Goal: Find specific page/section: Find specific page/section

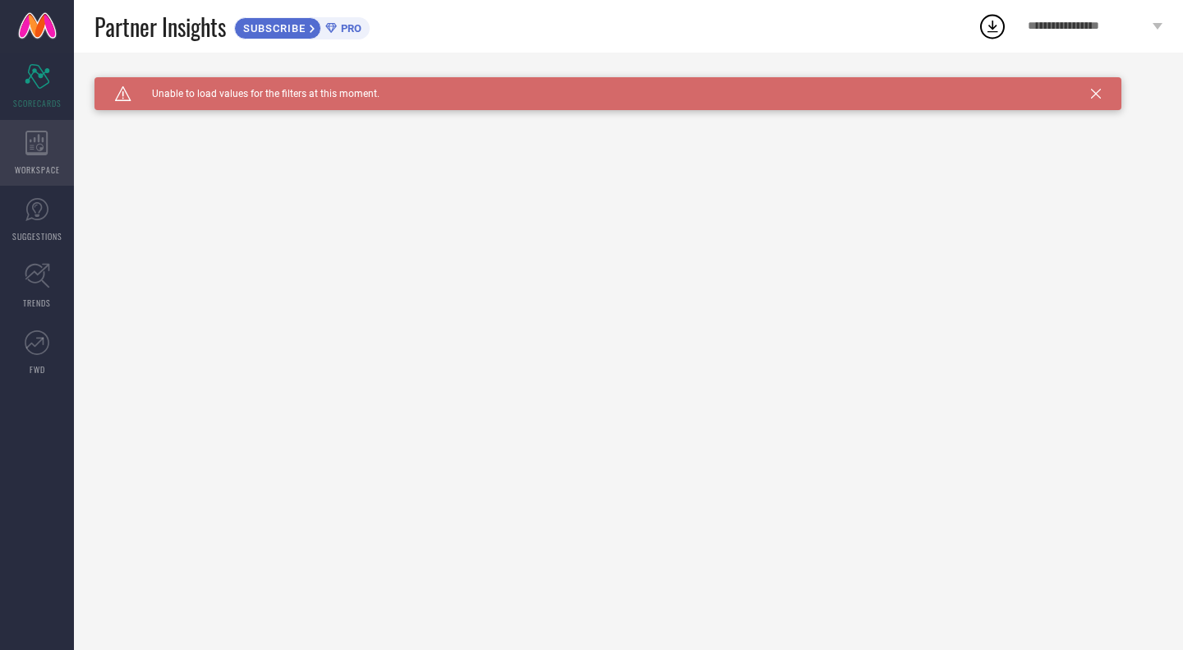
click at [41, 142] on icon at bounding box center [36, 143] width 23 height 25
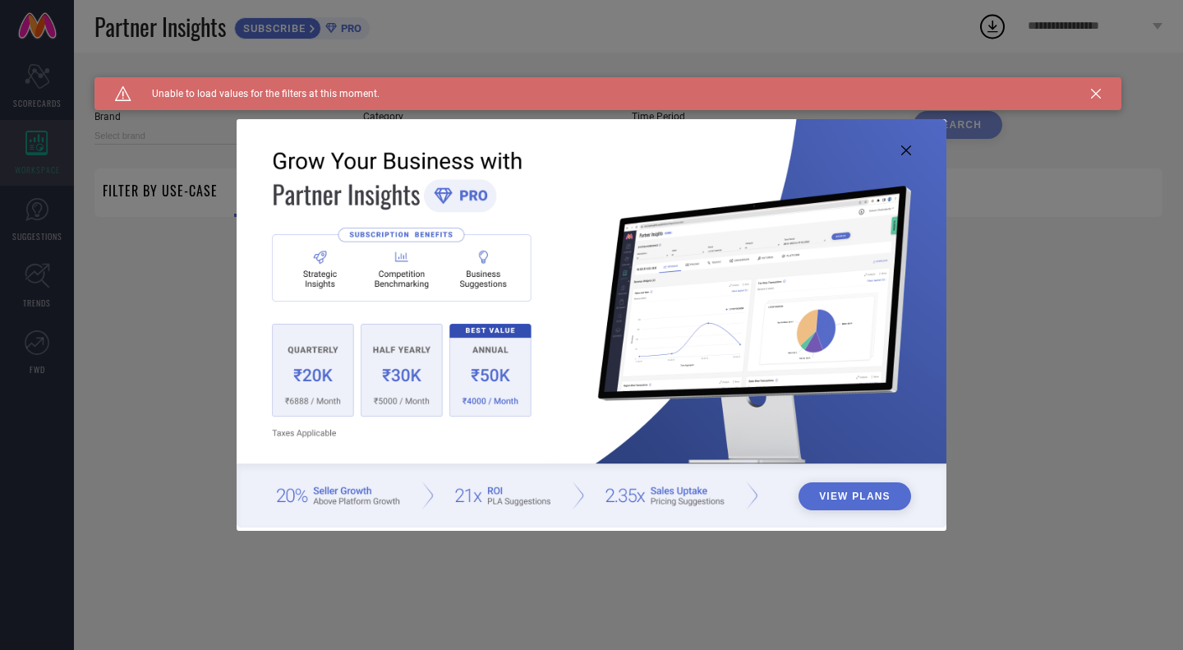
type input "1 STOP FASHION"
type input "All"
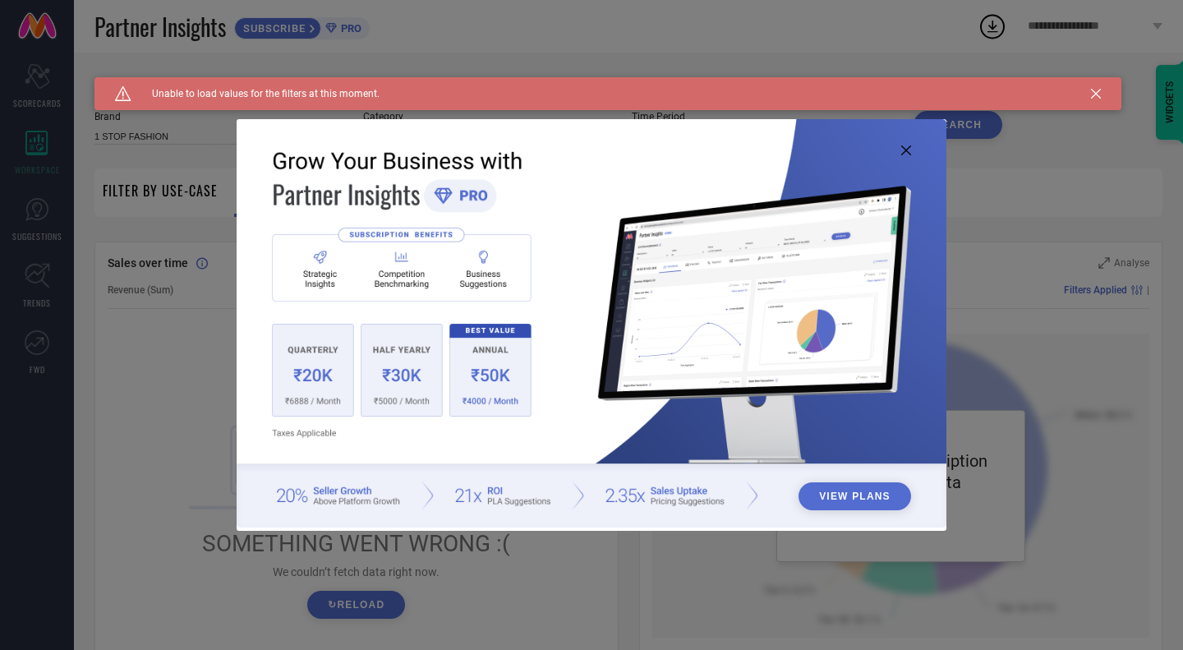
click at [909, 148] on icon at bounding box center [906, 150] width 10 height 10
